Goal: Information Seeking & Learning: Understand process/instructions

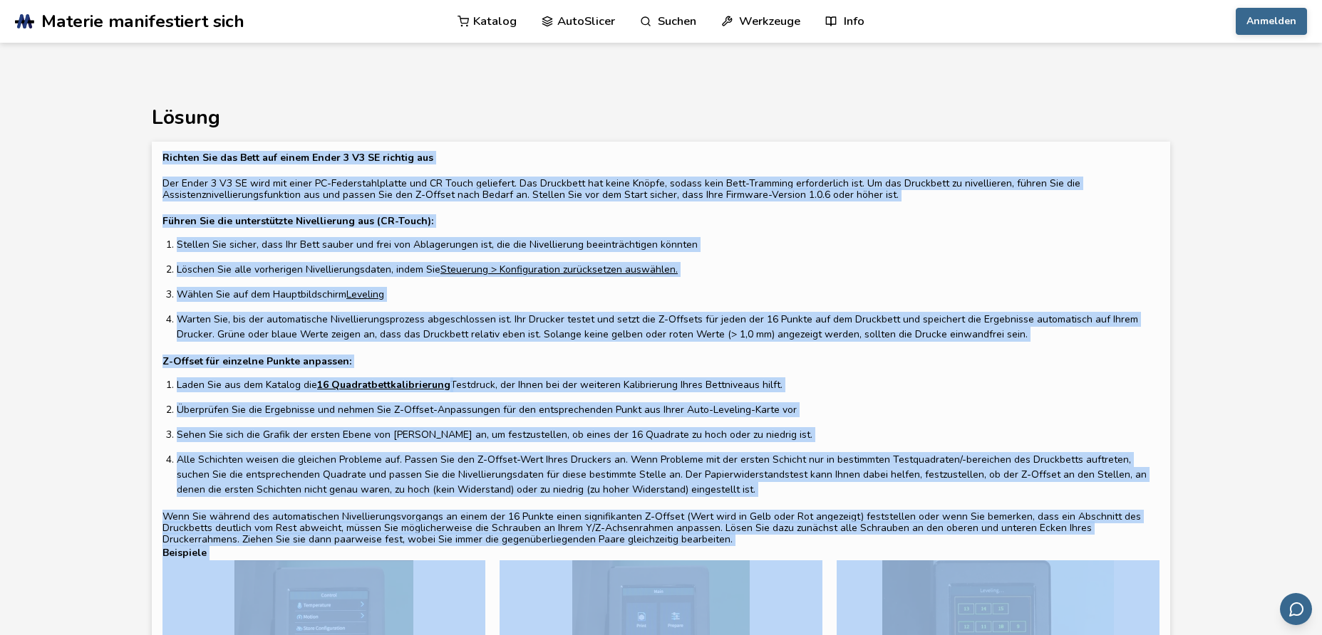
drag, startPoint x: 160, startPoint y: 157, endPoint x: 1023, endPoint y: 598, distance: 968.6
click at [1023, 598] on div "Richten Sie das Bett auf einem Ender 3 V3 SE richtig aus Der Ender 3 V3 SE wird…" at bounding box center [661, 554] width 1018 height 825
copy div "Loremip Dol sit Amet con adipi Elits 5 D2 EI tempori utl Etd Magna 7 A9 EN admi…"
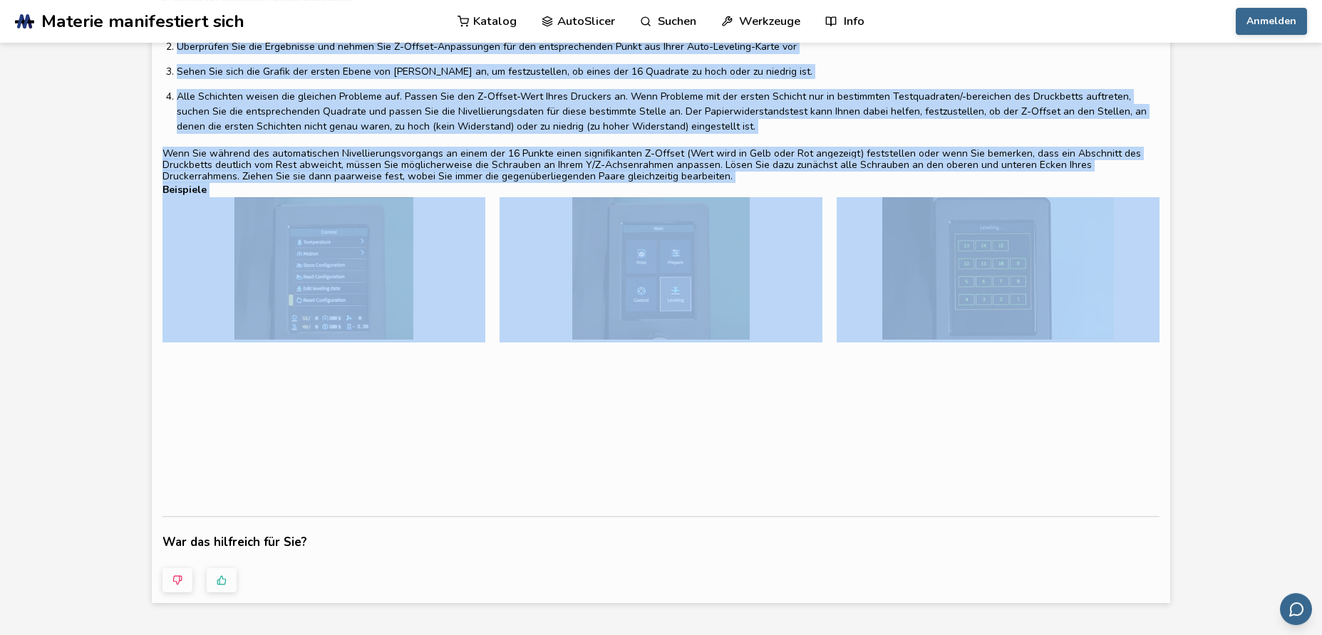
scroll to position [399, 0]
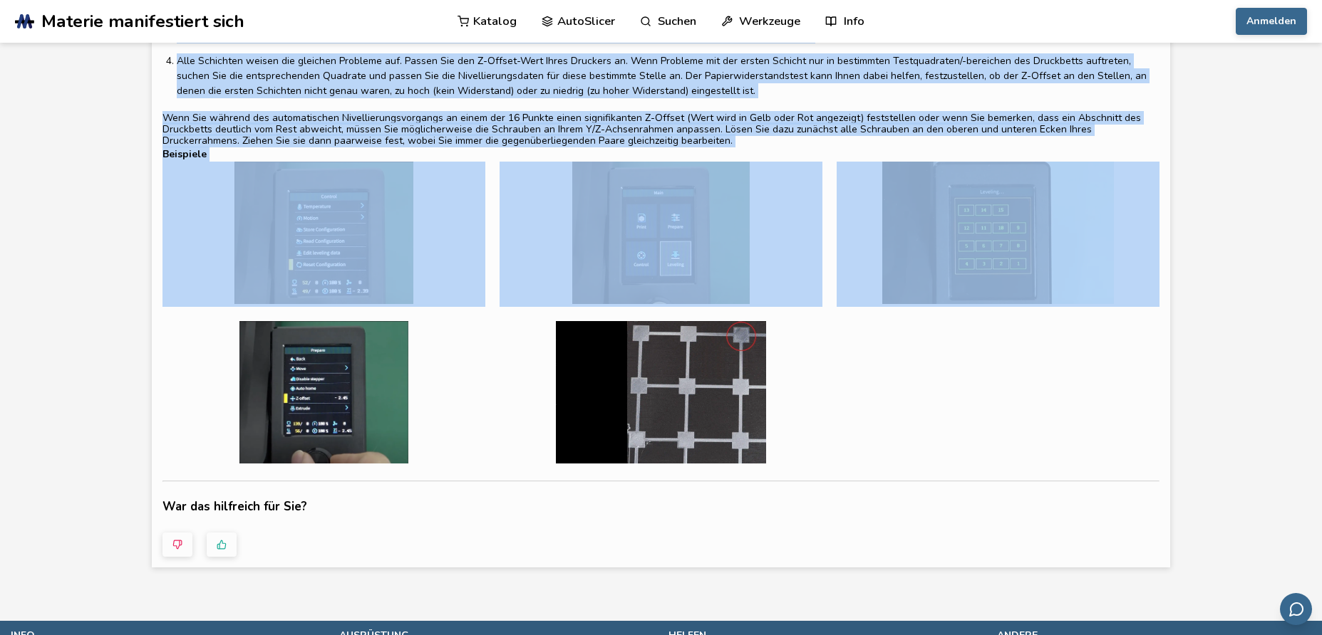
click at [848, 385] on div at bounding box center [660, 314] width 997 height 305
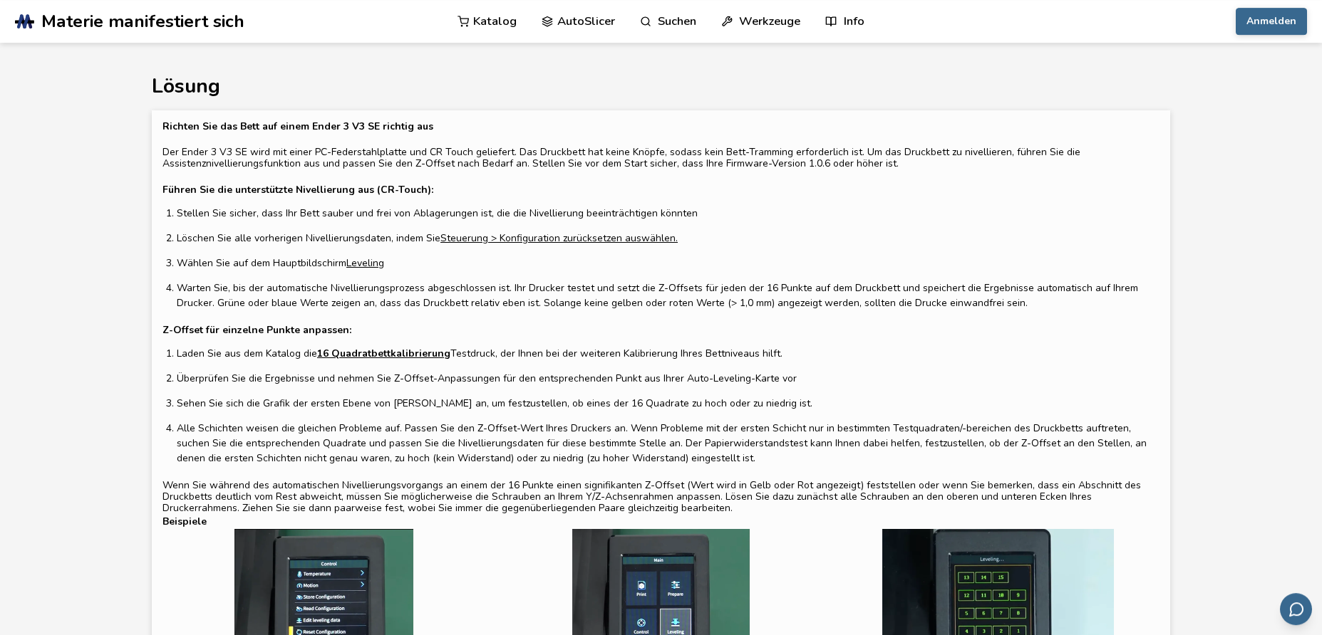
scroll to position [0, 0]
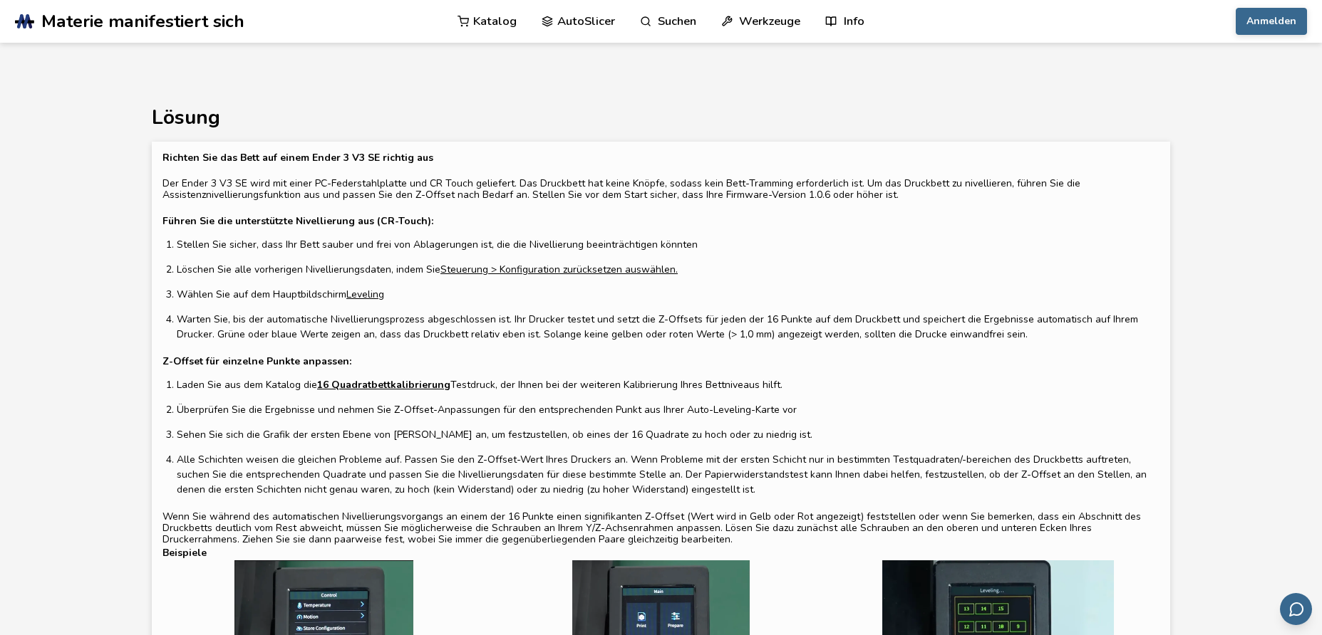
drag, startPoint x: 162, startPoint y: 155, endPoint x: 710, endPoint y: 539, distance: 669.2
click at [710, 539] on div "Richten Sie das Bett auf einem Ender 3 V3 SE richtig aus Der Ender 3 V3 SE wird…" at bounding box center [661, 554] width 1018 height 825
copy div "Loremip Dol sit Amet con adipi Elits 5 D2 EI tempori utl Etd Magna 7 A9 EN admi…"
click at [146, 255] on section "Lösung Richten Sie das Bett auf einem Ender 3 V3 SE richtig aus Der Ender 3 V3 …" at bounding box center [661, 530] width 1282 height 895
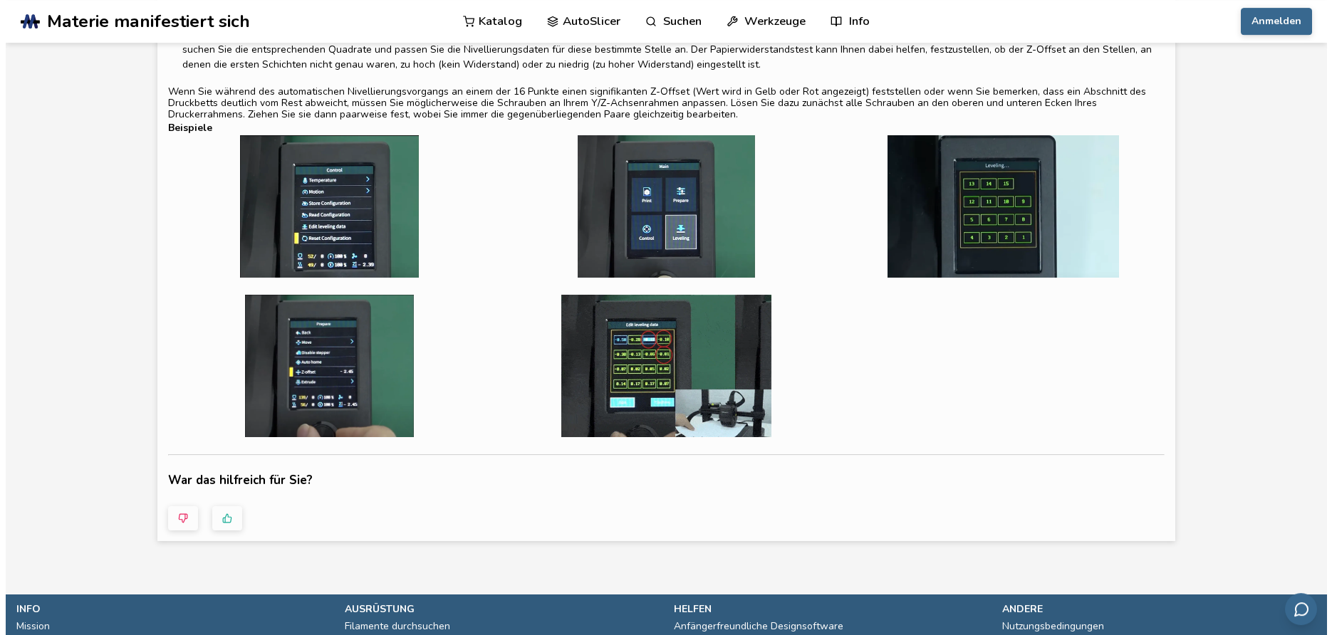
scroll to position [422, 0]
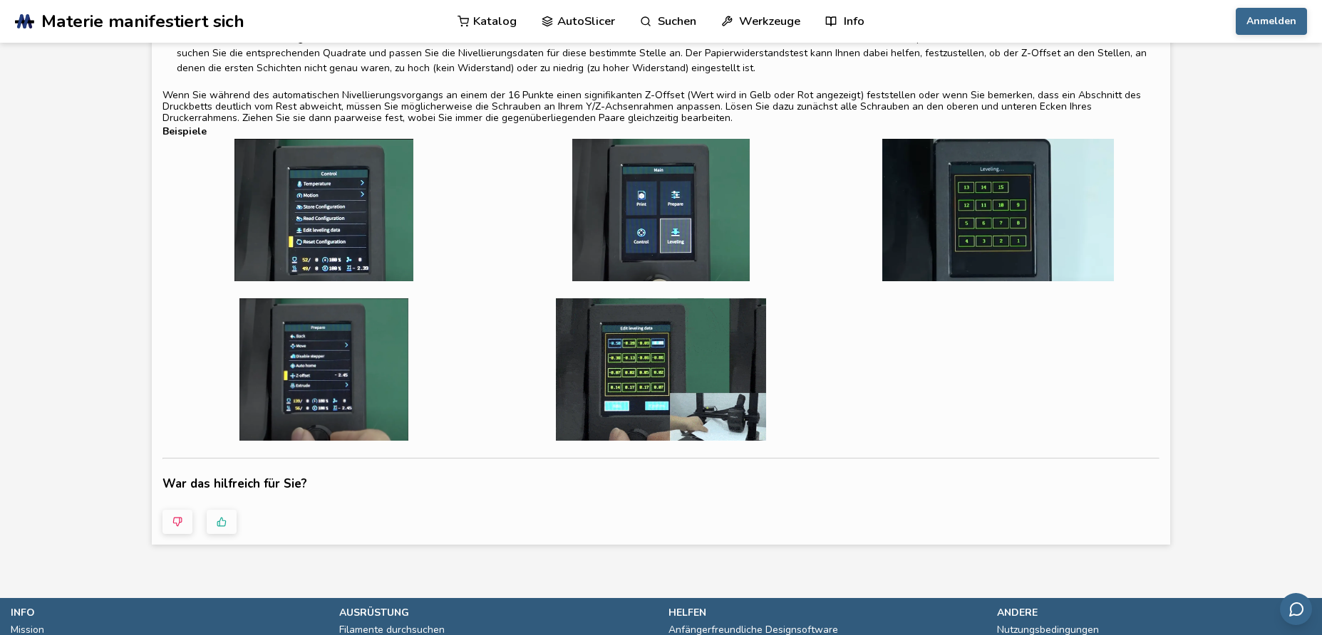
click at [207, 212] on img at bounding box center [323, 210] width 323 height 142
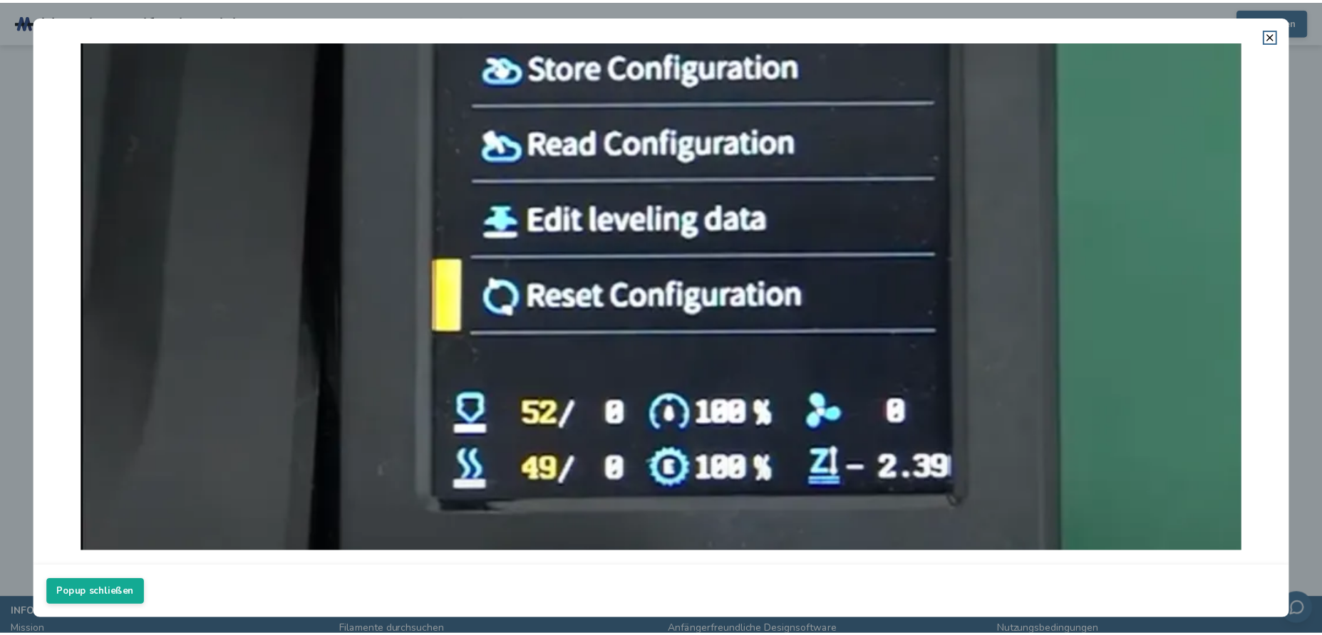
scroll to position [76, 0]
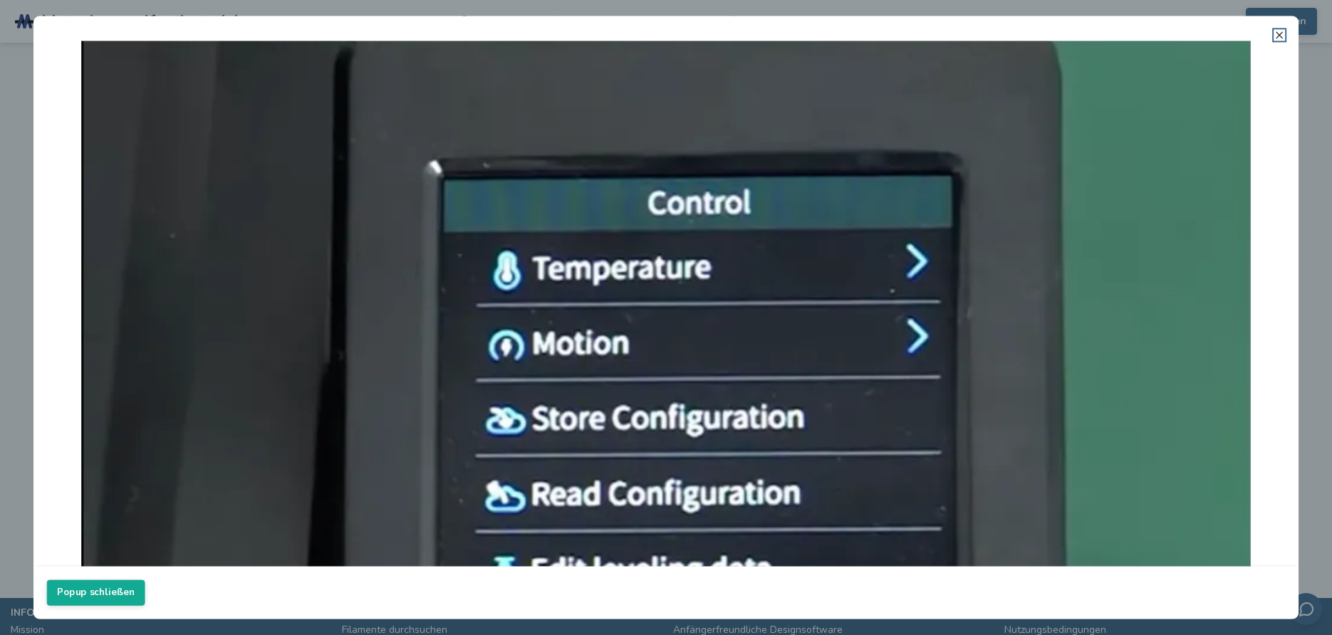
click at [1280, 33] on icon at bounding box center [1279, 34] width 11 height 11
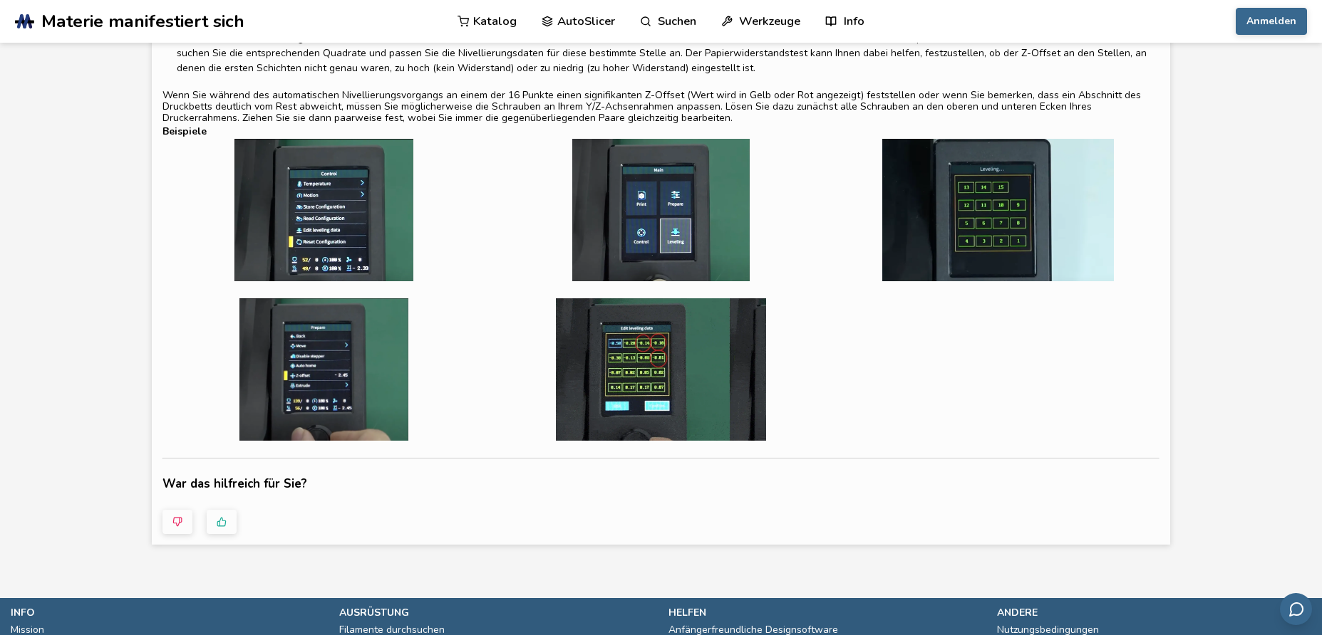
click at [320, 207] on img at bounding box center [323, 210] width 323 height 142
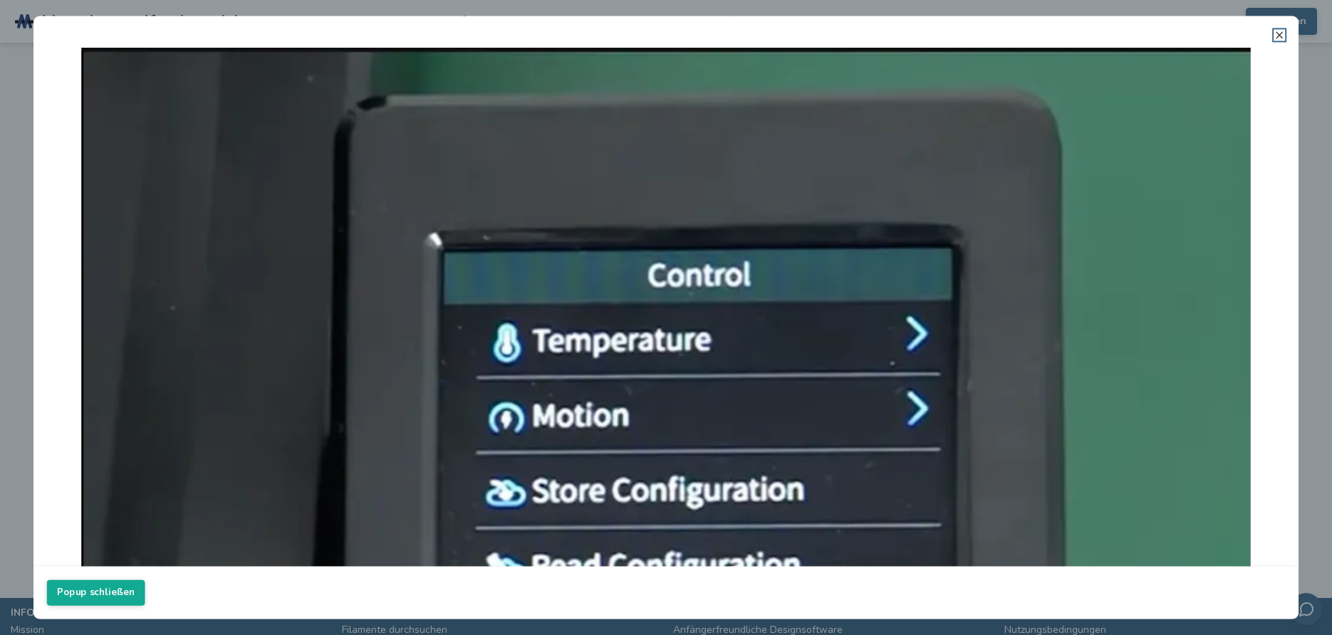
click at [1279, 31] on icon at bounding box center [1279, 34] width 11 height 11
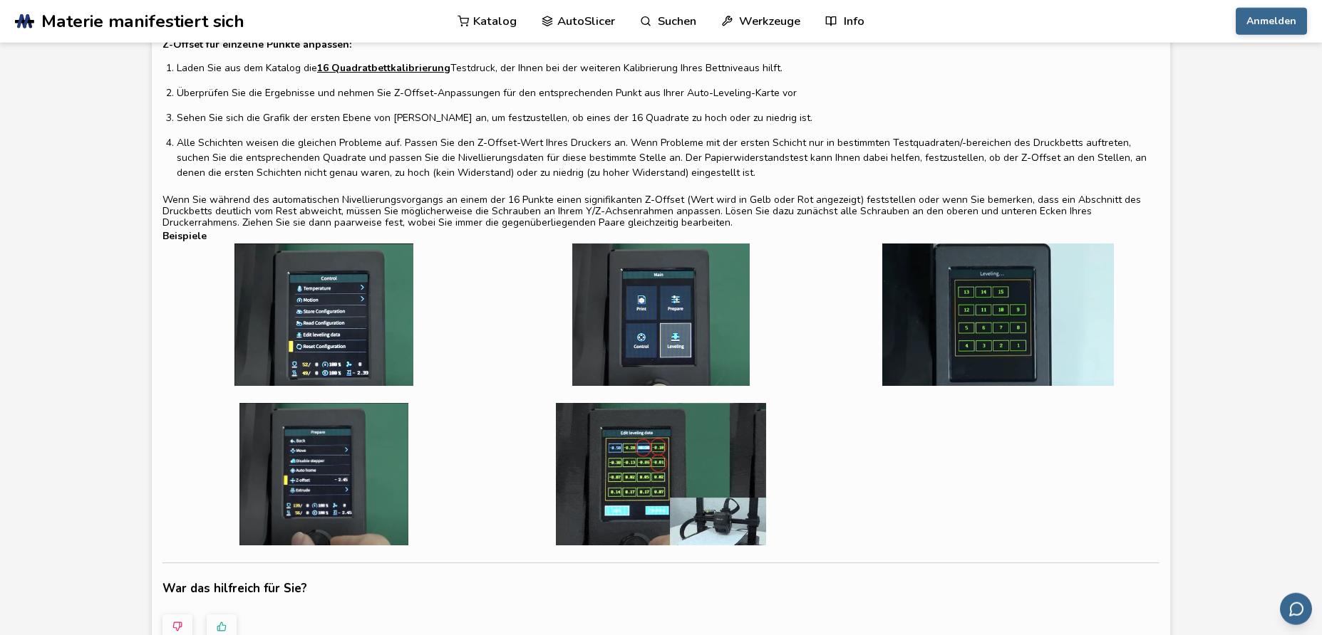
scroll to position [319, 0]
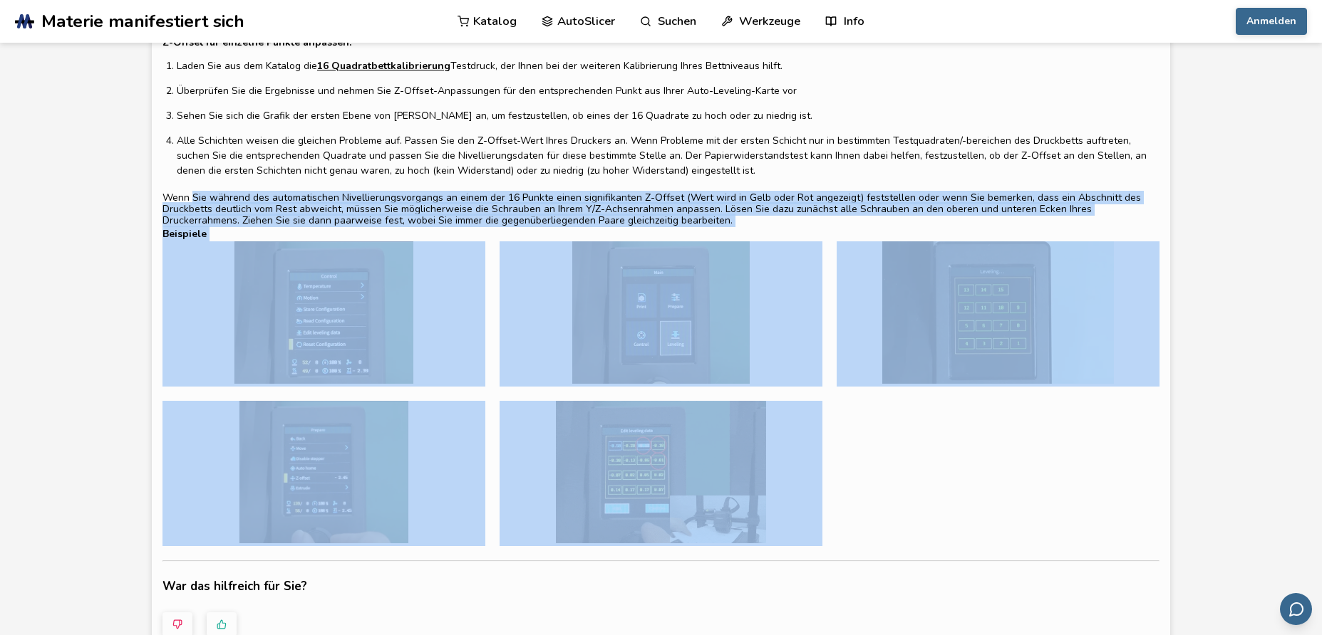
drag, startPoint x: 166, startPoint y: 199, endPoint x: 711, endPoint y: 506, distance: 625.2
click at [711, 506] on div "Richten Sie das Bett auf einem Ender 3 V3 SE richtig aus Der Ender 3 V3 SE wird…" at bounding box center [661, 235] width 1018 height 825
click at [991, 316] on img at bounding box center [997, 313] width 323 height 142
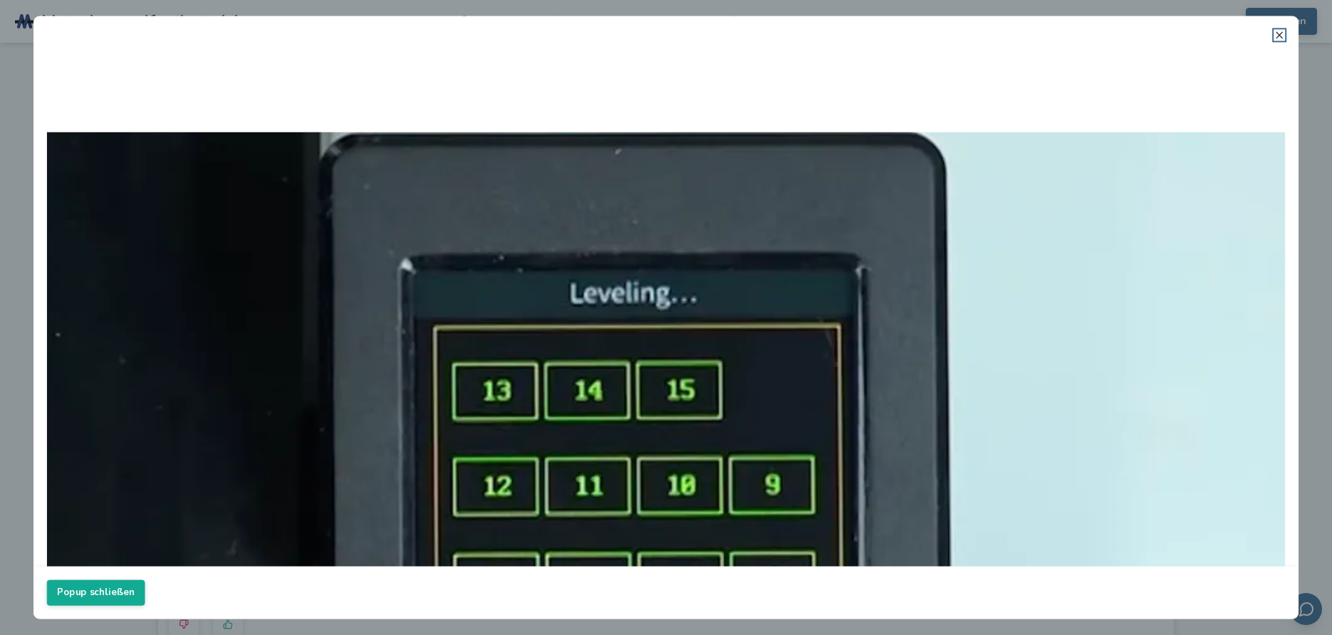
click at [1278, 30] on icon at bounding box center [1279, 34] width 11 height 11
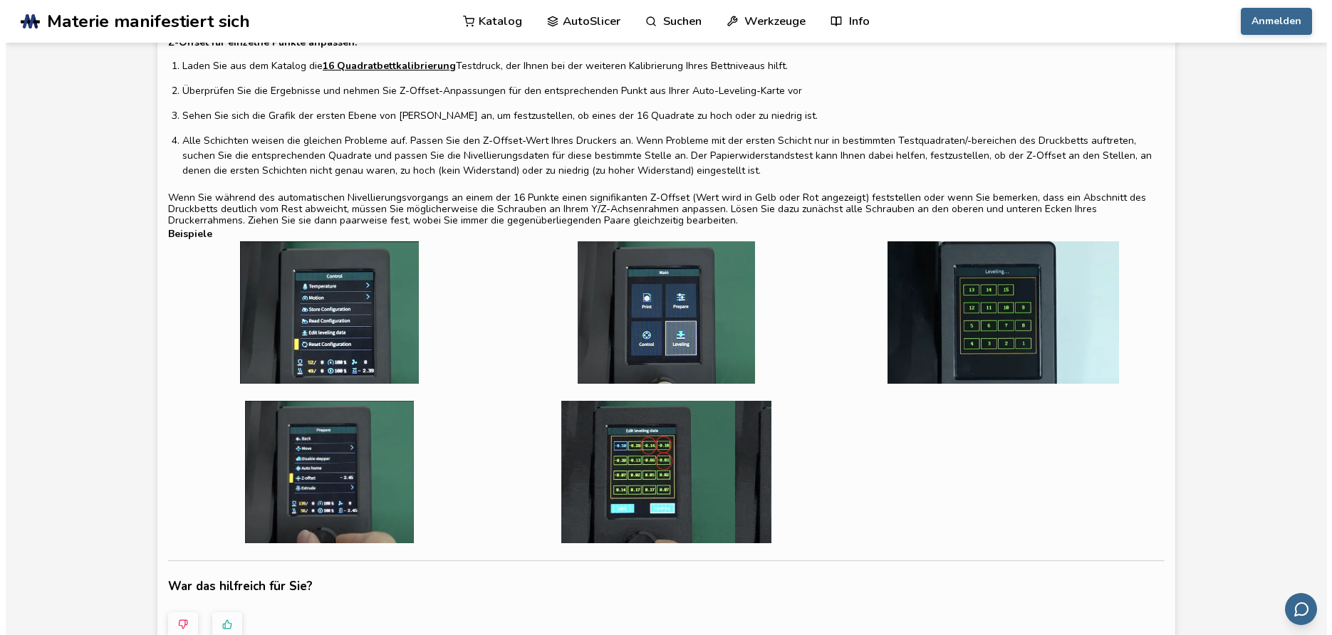
scroll to position [331, 0]
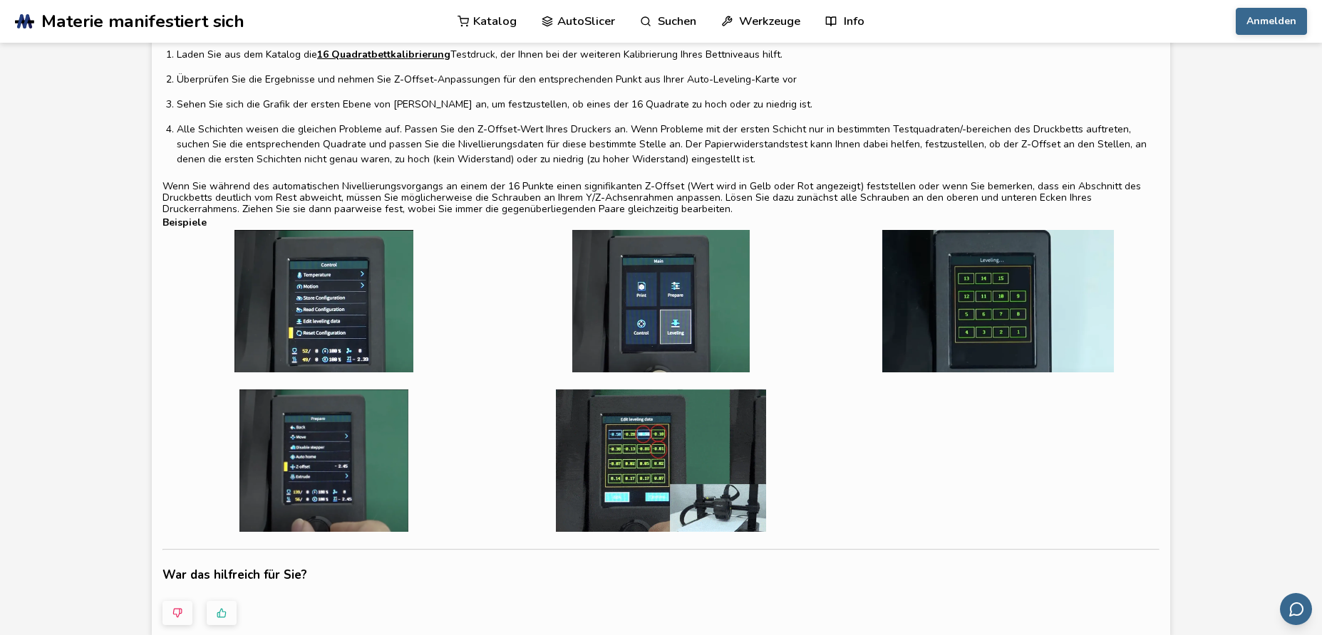
click at [799, 505] on img at bounding box center [660, 461] width 323 height 142
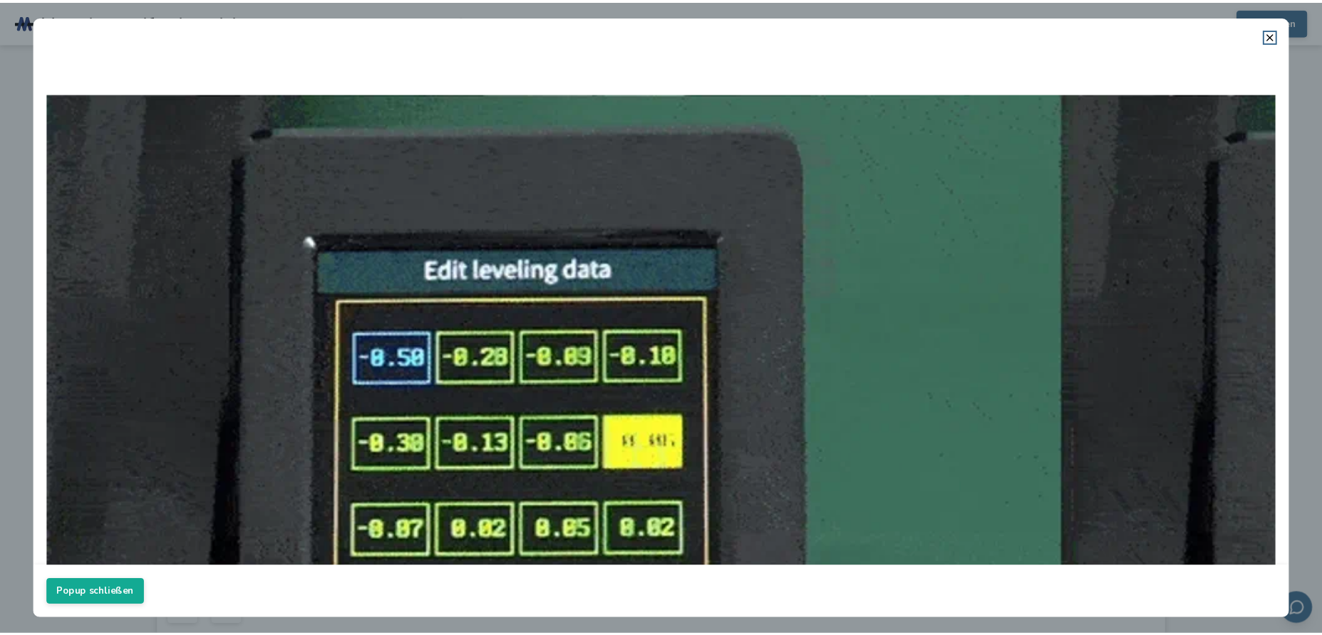
scroll to position [128, 0]
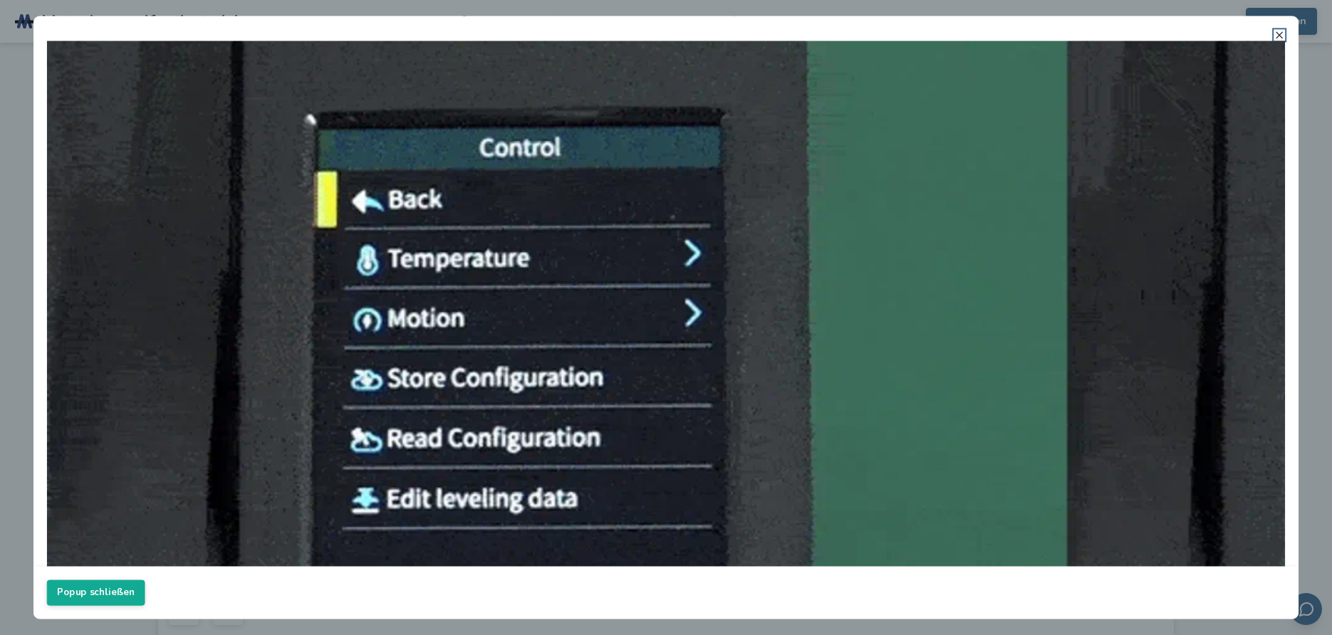
click at [1279, 33] on icon at bounding box center [1279, 34] width 11 height 11
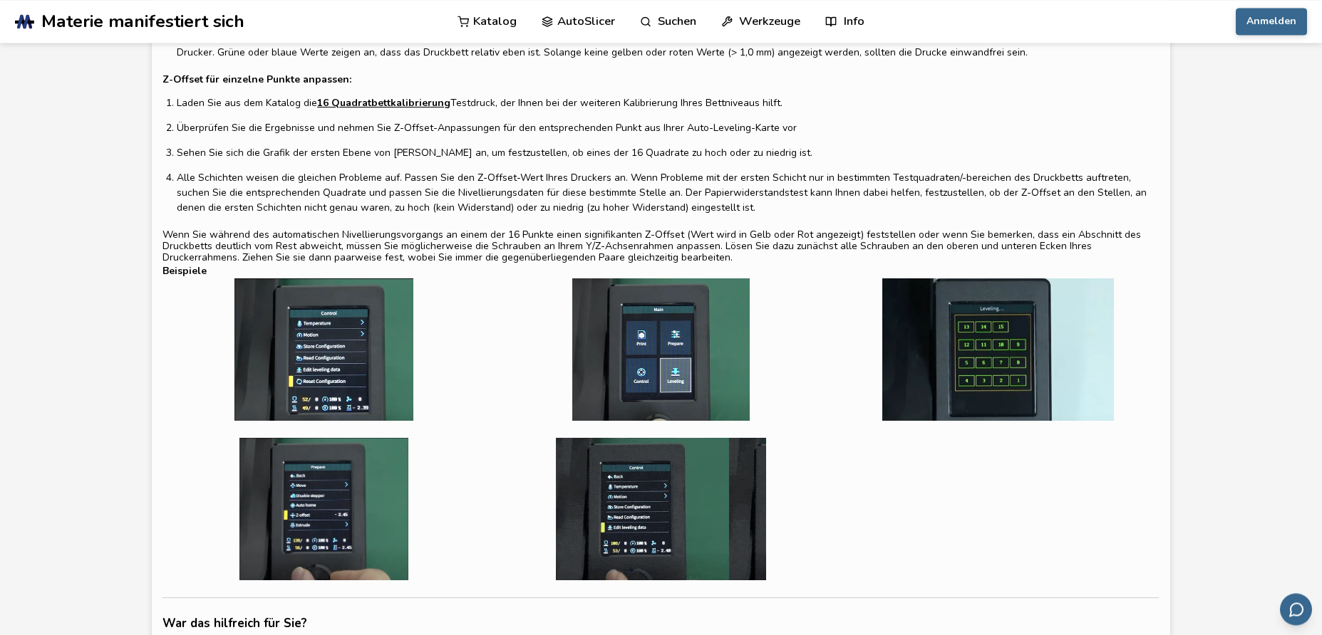
scroll to position [217, 0]
